Goal: Information Seeking & Learning: Learn about a topic

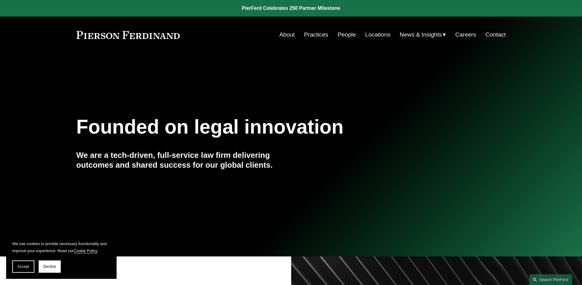
click at [342, 35] on link "People" at bounding box center [346, 35] width 18 height 12
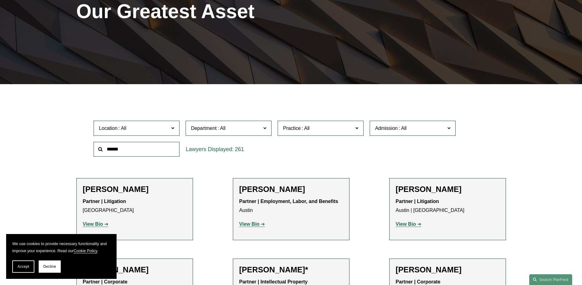
scroll to position [115, 0]
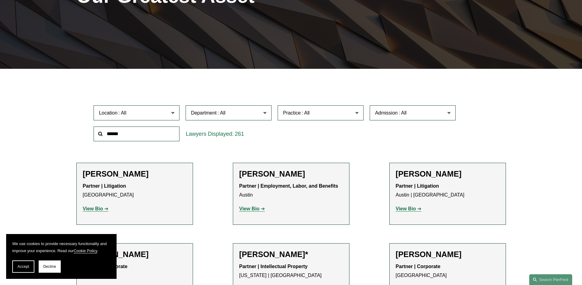
click at [141, 133] on input "text" at bounding box center [137, 133] width 86 height 15
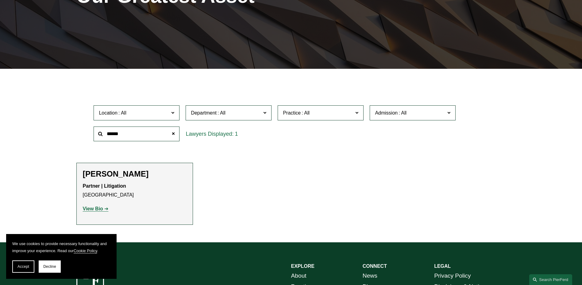
type input "******"
click at [92, 208] on strong "View Bio" at bounding box center [93, 208] width 20 height 5
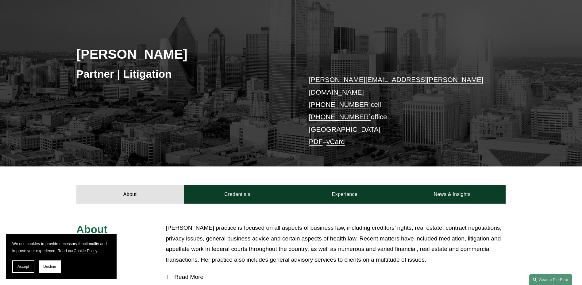
scroll to position [176, 0]
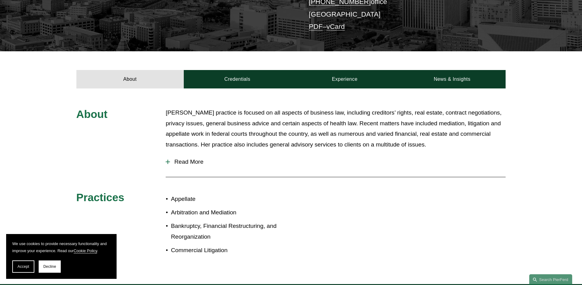
click at [185, 158] on span "Read More" at bounding box center [337, 161] width 335 height 7
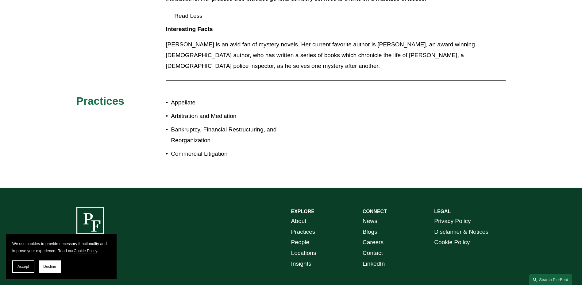
scroll to position [199, 0]
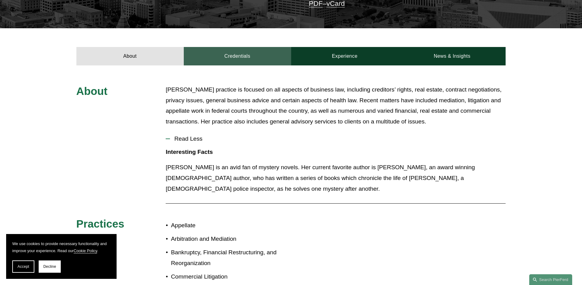
click at [232, 48] on link "Credentials" at bounding box center [237, 56] width 107 height 18
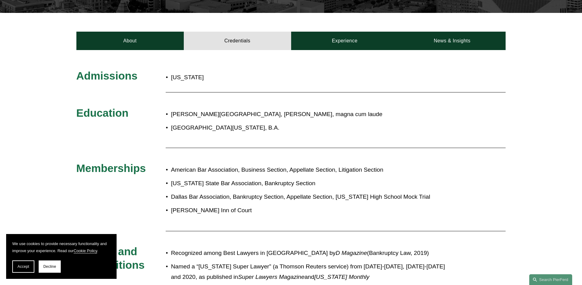
scroll to position [192, 0]
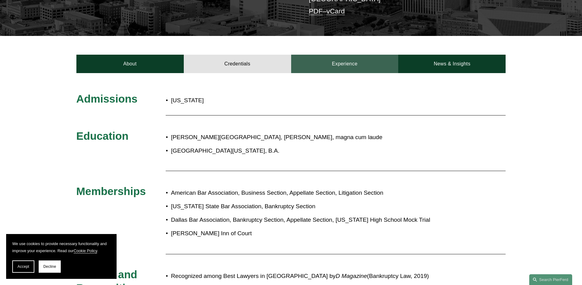
click at [357, 55] on link "Experience" at bounding box center [344, 64] width 107 height 18
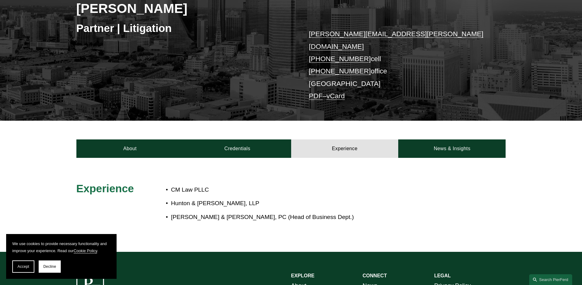
scroll to position [100, 0]
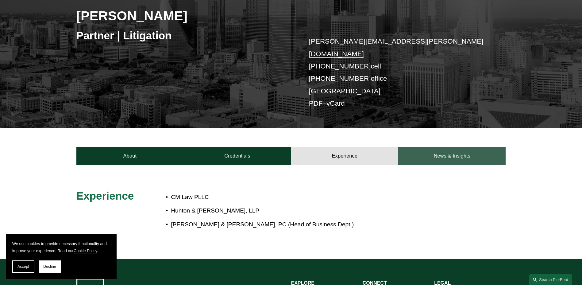
click at [435, 147] on link "News & Insights" at bounding box center [451, 156] width 107 height 18
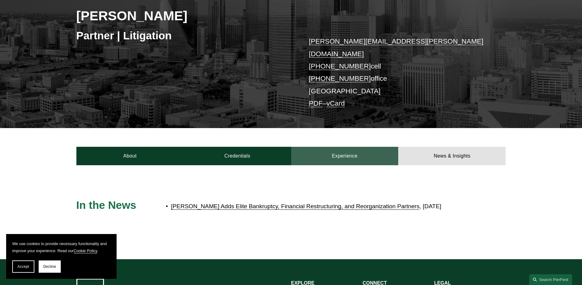
click at [331, 151] on link "Experience" at bounding box center [344, 156] width 107 height 18
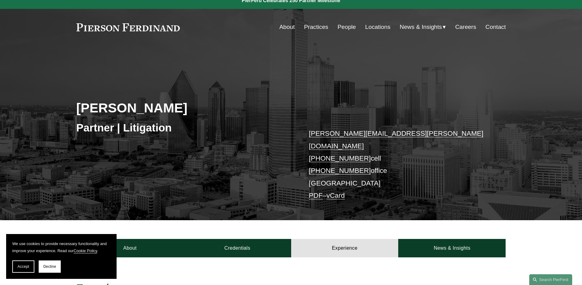
scroll to position [0, 0]
